Goal: Task Accomplishment & Management: Complete application form

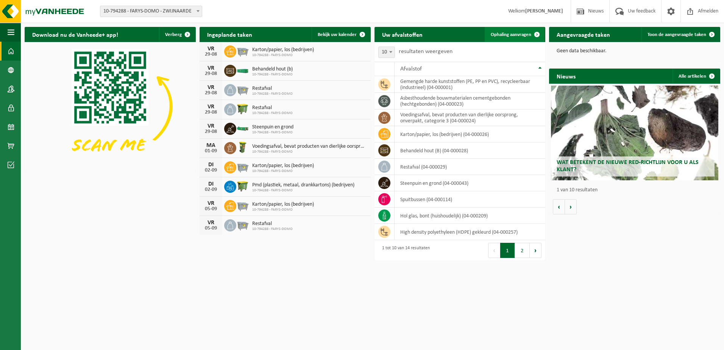
click at [523, 33] on span "Ophaling aanvragen" at bounding box center [510, 34] width 40 height 5
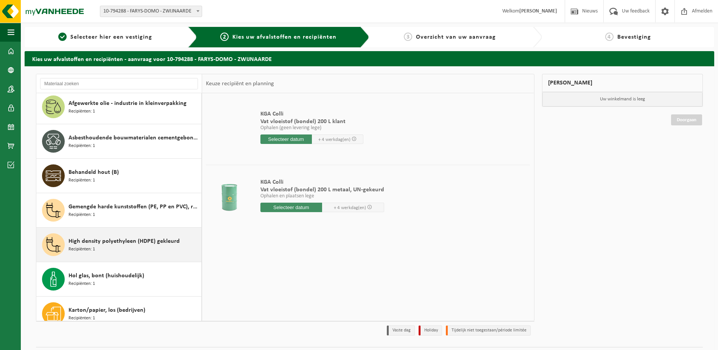
scroll to position [189, 0]
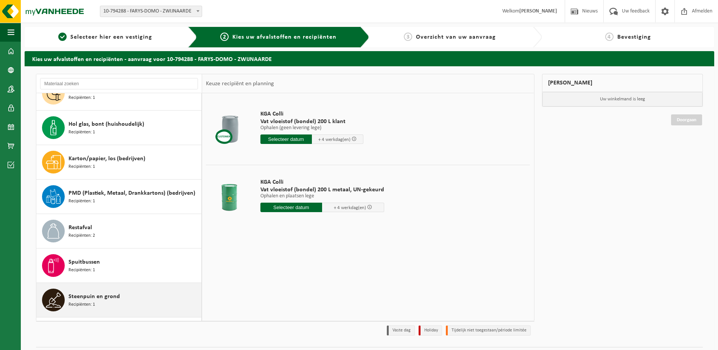
click at [99, 297] on span "Steenpuin en grond" at bounding box center [93, 296] width 51 height 9
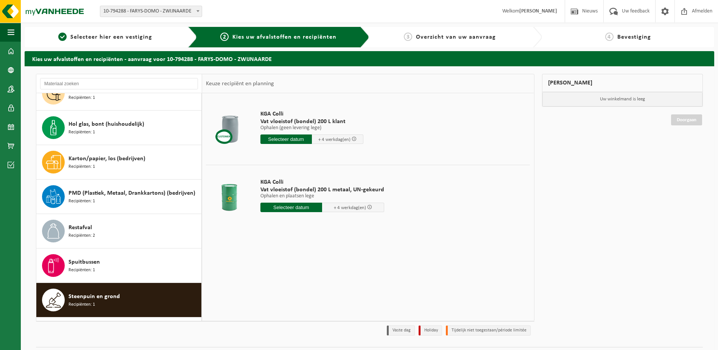
scroll to position [220, 0]
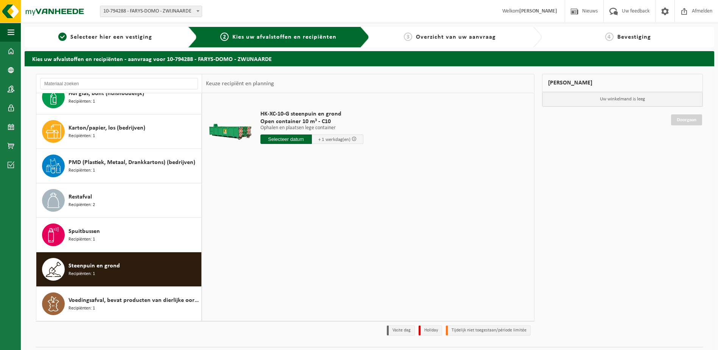
click at [281, 141] on input "text" at bounding box center [285, 138] width 51 height 9
click at [347, 157] on icon at bounding box center [346, 156] width 12 height 12
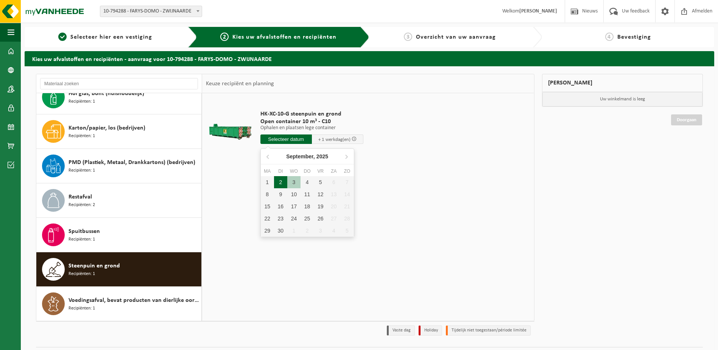
click at [281, 182] on div "2" at bounding box center [280, 182] width 13 height 12
type input "Van [DATE]"
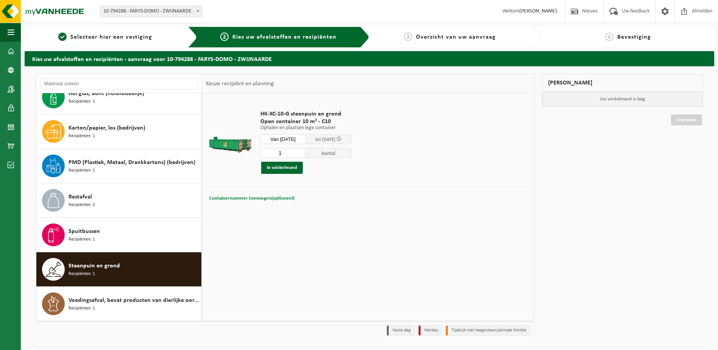
click at [278, 198] on span "Containernummer toevoegen(optioneel)" at bounding box center [251, 198] width 85 height 5
type input "C10-1476"
click at [286, 168] on button "In winkelmand" at bounding box center [282, 168] width 42 height 12
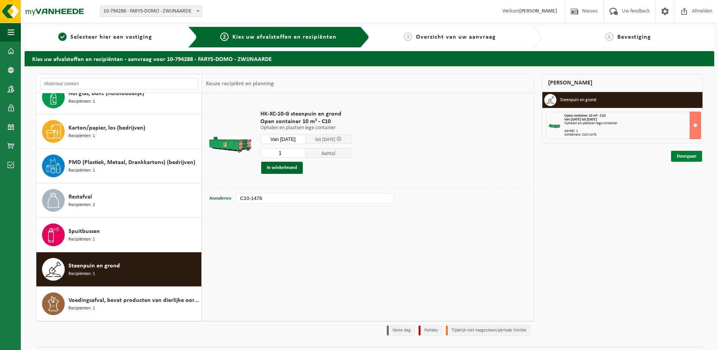
click at [693, 158] on link "Doorgaan" at bounding box center [686, 156] width 31 height 11
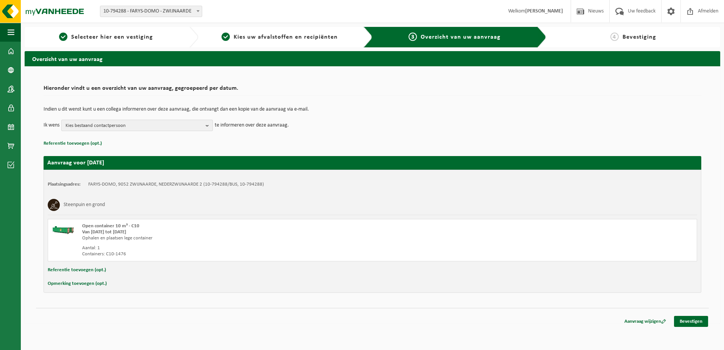
click at [166, 124] on span "Kies bestaand contactpersoon" at bounding box center [133, 125] width 137 height 11
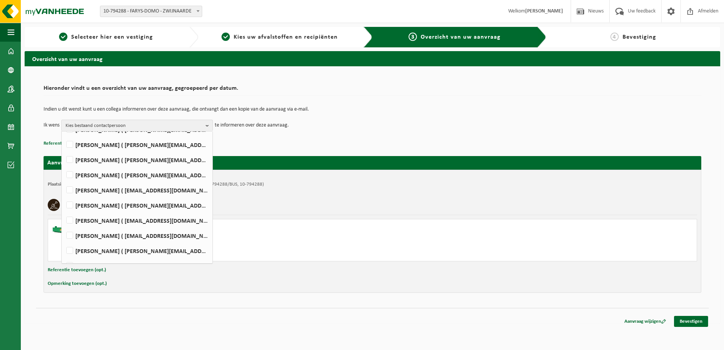
scroll to position [76, 0]
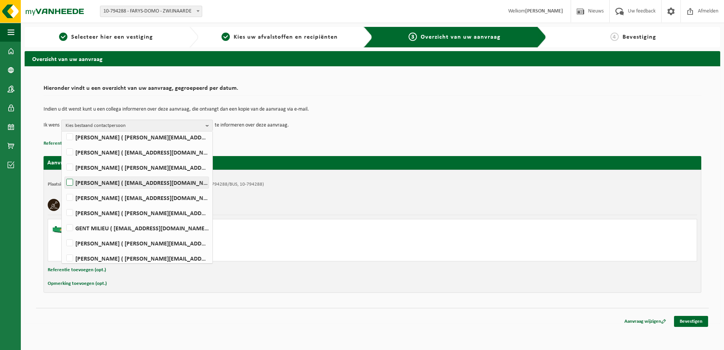
click at [123, 182] on label "HENDRIK HAUTTEKEETE ( hendrik.hauttekeete@farys.be )" at bounding box center [137, 182] width 144 height 11
click at [64, 173] on input "HENDRIK HAUTTEKEETE ( hendrik.hauttekeete@farys.be )" at bounding box center [63, 173] width 0 height 0
checkbox input "true"
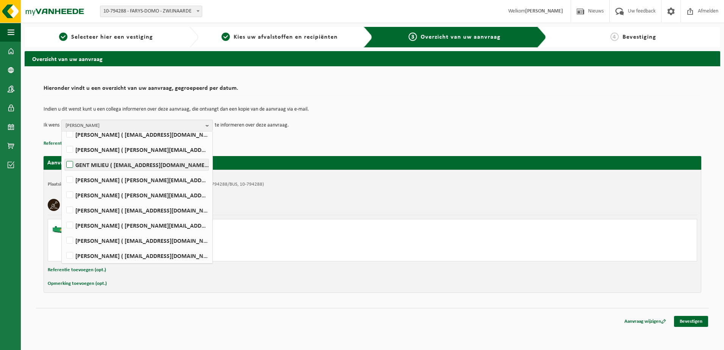
scroll to position [151, 0]
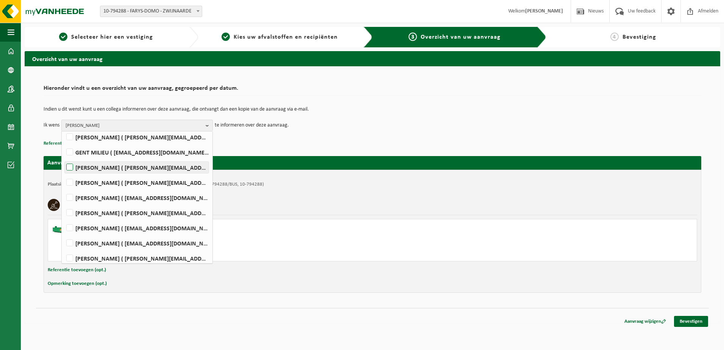
click at [121, 171] on label "PETER MOERMAN ( peter.moerman@farys.be )" at bounding box center [137, 167] width 144 height 11
click at [64, 158] on input "PETER MOERMAN ( peter.moerman@farys.be )" at bounding box center [63, 157] width 0 height 0
checkbox input "true"
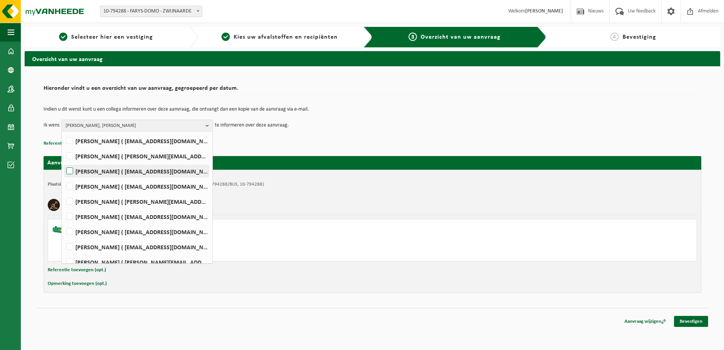
scroll to position [216, 0]
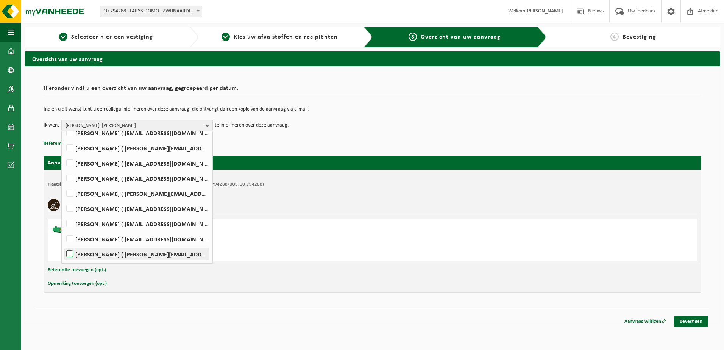
click at [110, 253] on label "Johan Verstraete ( johan.verstraete@farys.be )" at bounding box center [137, 253] width 144 height 11
click at [64, 244] on input "Johan Verstraete ( johan.verstraete@farys.be )" at bounding box center [63, 244] width 0 height 0
checkbox input "true"
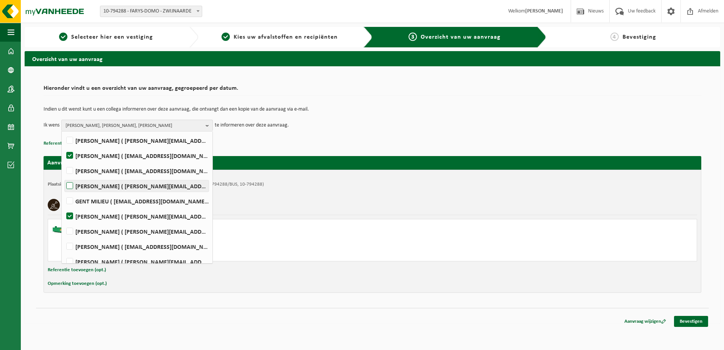
click at [107, 187] on label "Jonathan Martens ( j.martens@farys.be )" at bounding box center [137, 185] width 144 height 11
click at [64, 176] on input "Jonathan Martens ( j.martens@farys.be )" at bounding box center [63, 176] width 0 height 0
checkbox input "true"
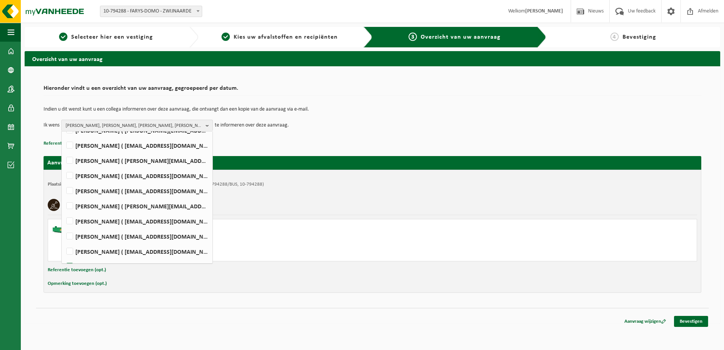
scroll to position [216, 0]
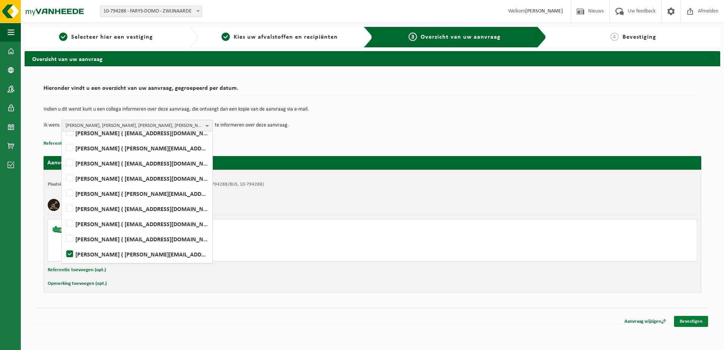
click at [689, 321] on link "Bevestigen" at bounding box center [691, 321] width 34 height 11
